Goal: Transaction & Acquisition: Purchase product/service

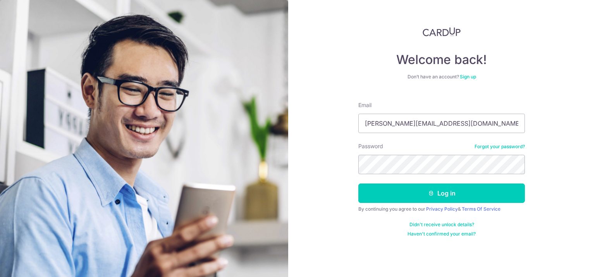
type input "dawn.lowww@gmail.com"
click at [358, 183] on button "Log in" at bounding box center [441, 192] width 167 height 19
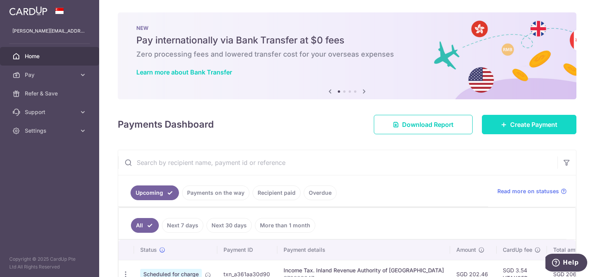
click at [503, 130] on link "Create Payment" at bounding box center [529, 124] width 94 height 19
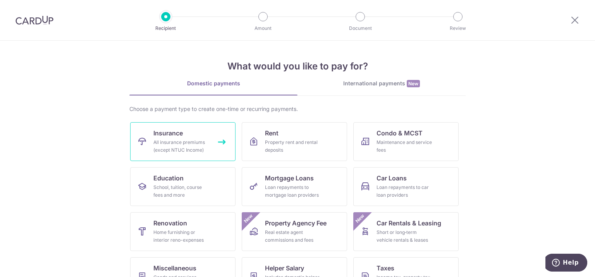
click at [192, 148] on div "All insurance premiums (except NTUC Income)" at bounding box center [181, 145] width 56 height 15
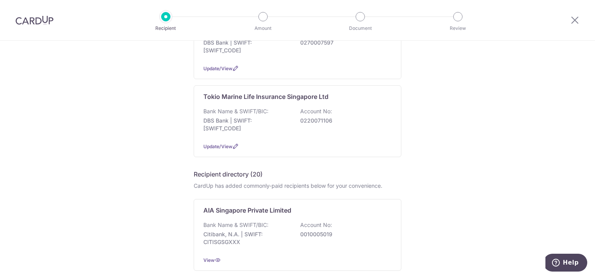
scroll to position [155, 0]
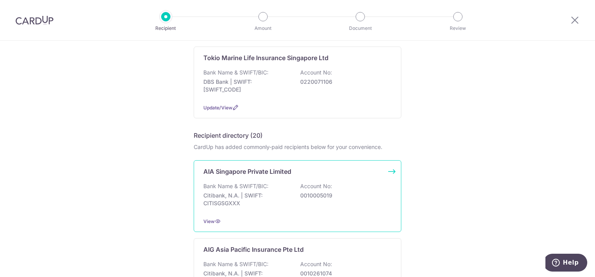
click at [380, 199] on div "Bank Name & SWIFT/BIC: Citibank, N.A. | SWIFT: CITISGSGXXX Account No: 00100050…" at bounding box center [297, 196] width 188 height 29
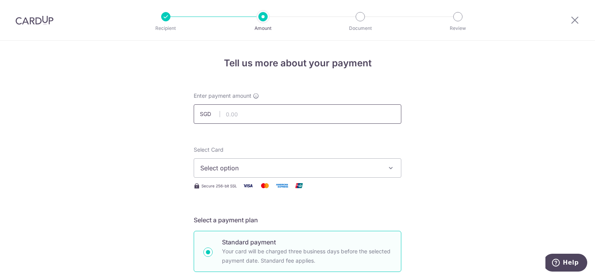
click at [268, 116] on input "text" at bounding box center [298, 113] width 208 height 19
type input "161.52"
click at [287, 166] on span "Select option" at bounding box center [290, 167] width 180 height 9
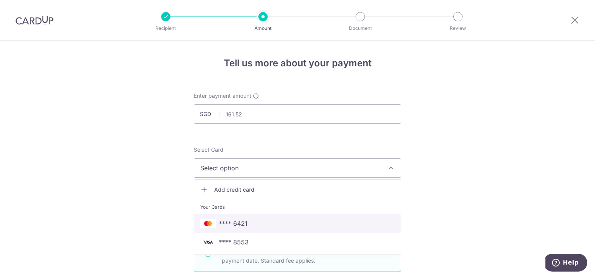
click at [280, 218] on link "**** 6421" at bounding box center [297, 223] width 207 height 19
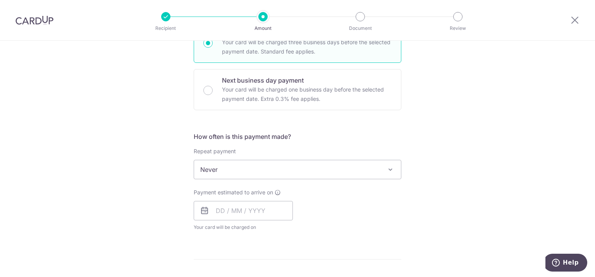
scroll to position [232, 0]
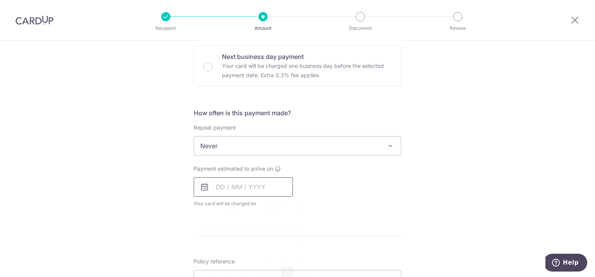
click at [263, 184] on input "text" at bounding box center [243, 186] width 99 height 19
click at [530, 139] on div "Tell us more about your payment Enter payment amount SGD 161.52 161.52 Select C…" at bounding box center [297, 158] width 595 height 701
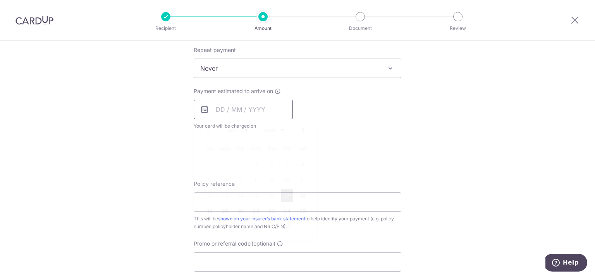
click at [235, 110] on input "text" at bounding box center [243, 109] width 99 height 19
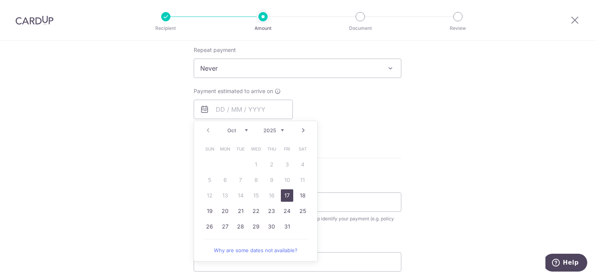
click at [242, 128] on select "Oct Nov Dec" at bounding box center [237, 130] width 21 height 6
click at [219, 178] on link "3" at bounding box center [225, 180] width 12 height 12
type input "03/11/2025"
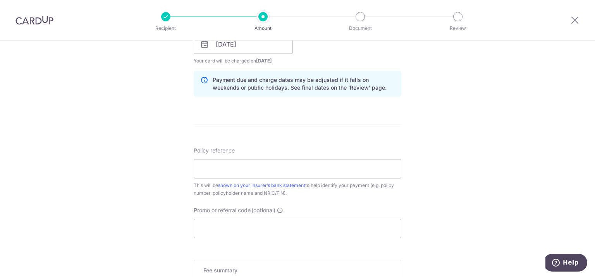
scroll to position [387, 0]
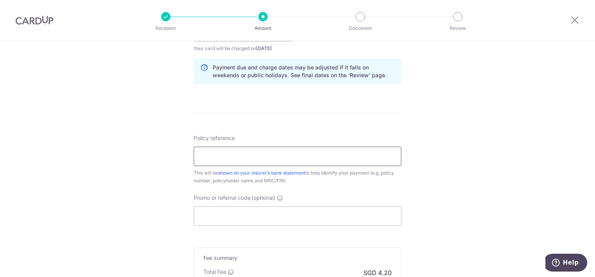
click at [384, 159] on input "Policy reference" at bounding box center [298, 155] width 208 height 19
type input "P520481073"
click at [254, 215] on input "Promo or referral code (optional)" at bounding box center [298, 215] width 208 height 19
paste input "OFF225"
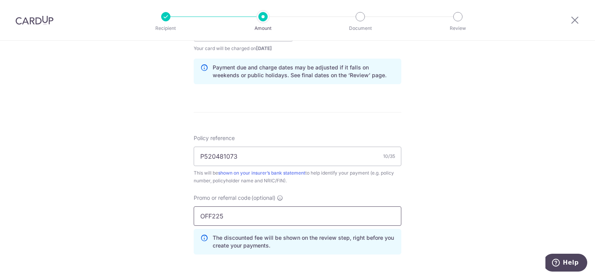
type input "OFF225"
click at [457, 163] on div "Tell us more about your payment Enter payment amount SGD 161.52 161.52 Select C…" at bounding box center [297, 36] width 595 height 767
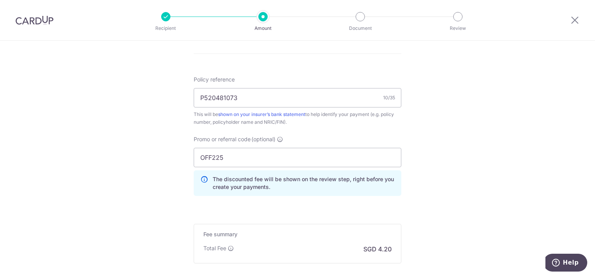
scroll to position [530, 0]
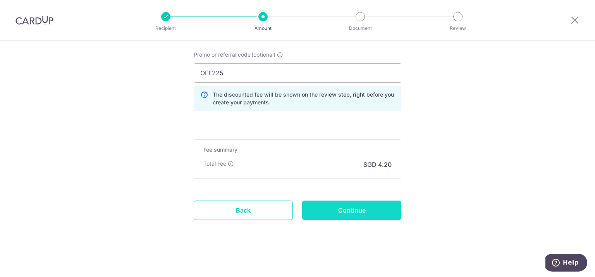
click at [376, 208] on input "Continue" at bounding box center [351, 209] width 99 height 19
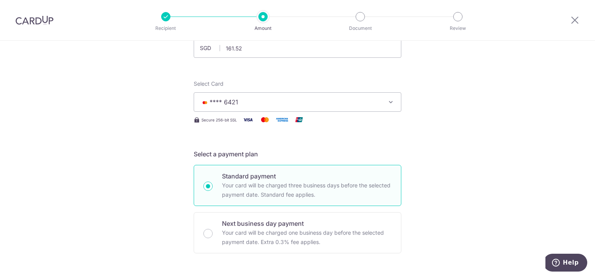
scroll to position [65, 0]
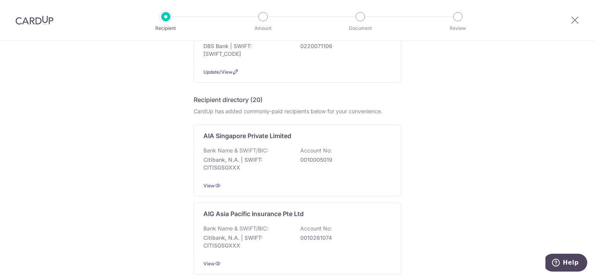
scroll to position [194, 0]
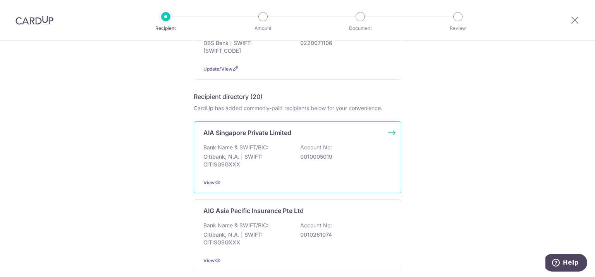
click at [345, 155] on p "0010005019" at bounding box center [343, 157] width 87 height 8
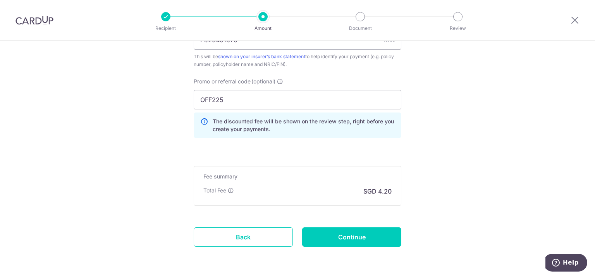
scroll to position [530, 0]
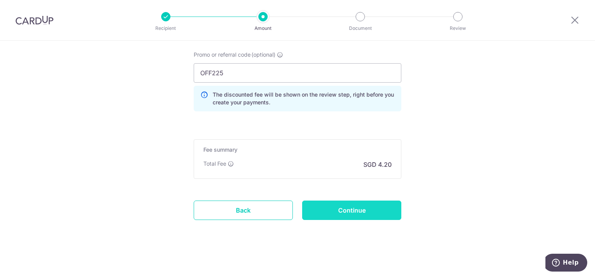
click at [380, 206] on input "Continue" at bounding box center [351, 209] width 99 height 19
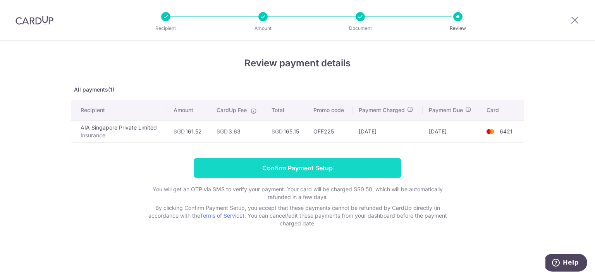
click at [363, 166] on input "Confirm Payment Setup" at bounding box center [298, 167] width 208 height 19
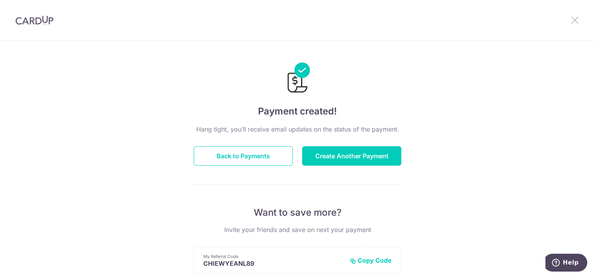
click at [573, 21] on icon at bounding box center [574, 20] width 9 height 10
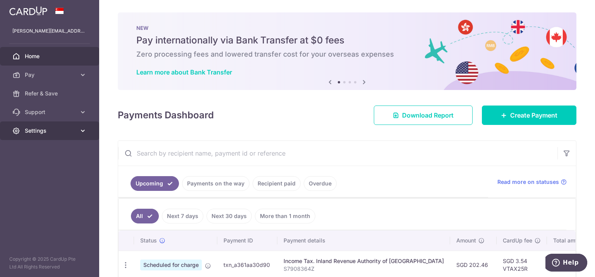
click at [70, 134] on span "Settings" at bounding box center [50, 131] width 51 height 8
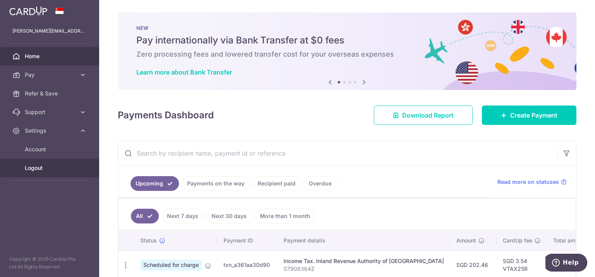
click at [57, 171] on span "Logout" at bounding box center [50, 168] width 51 height 8
